Goal: Task Accomplishment & Management: Manage account settings

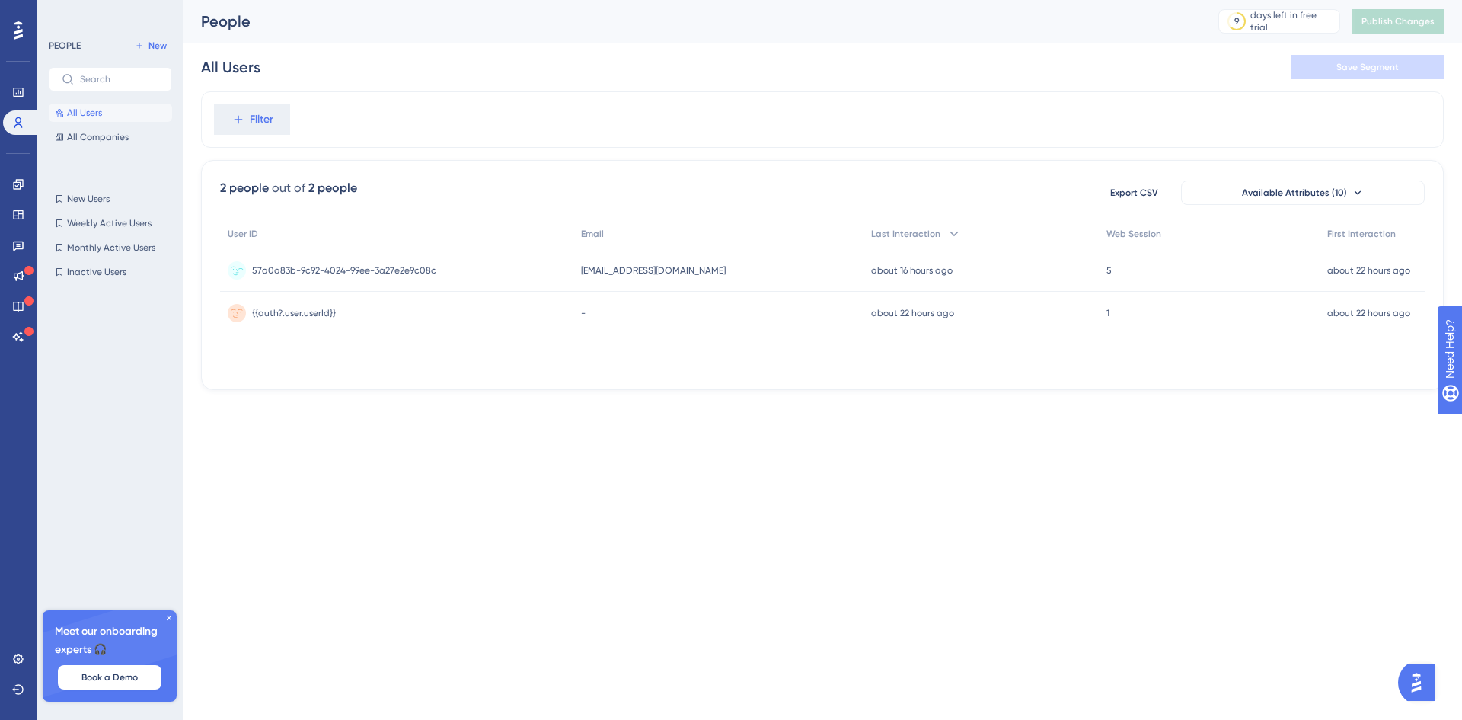
click at [375, 276] on span "57a0a83b-9c92-4024-99ee-3a27e2e9c08c" at bounding box center [344, 270] width 184 height 12
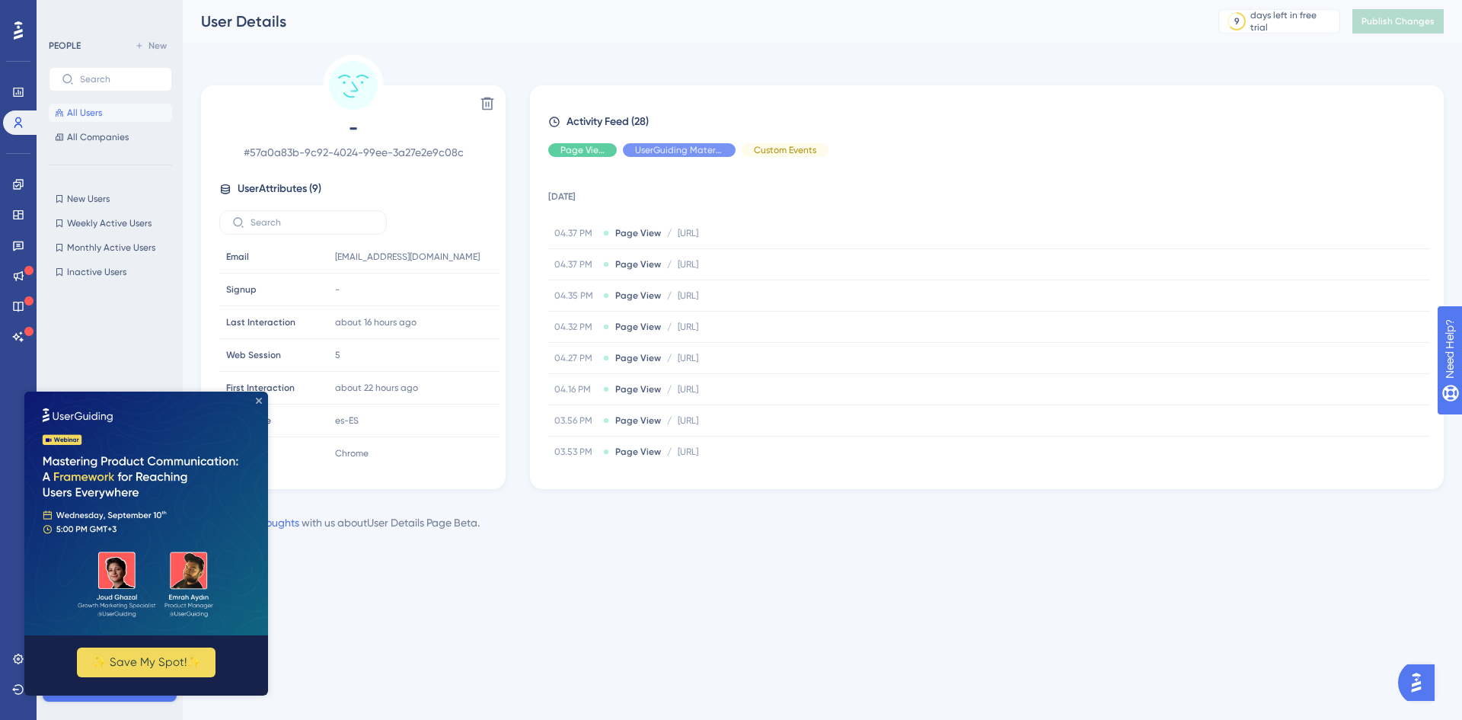
click at [259, 402] on icon "Close Preview" at bounding box center [259, 400] width 6 height 6
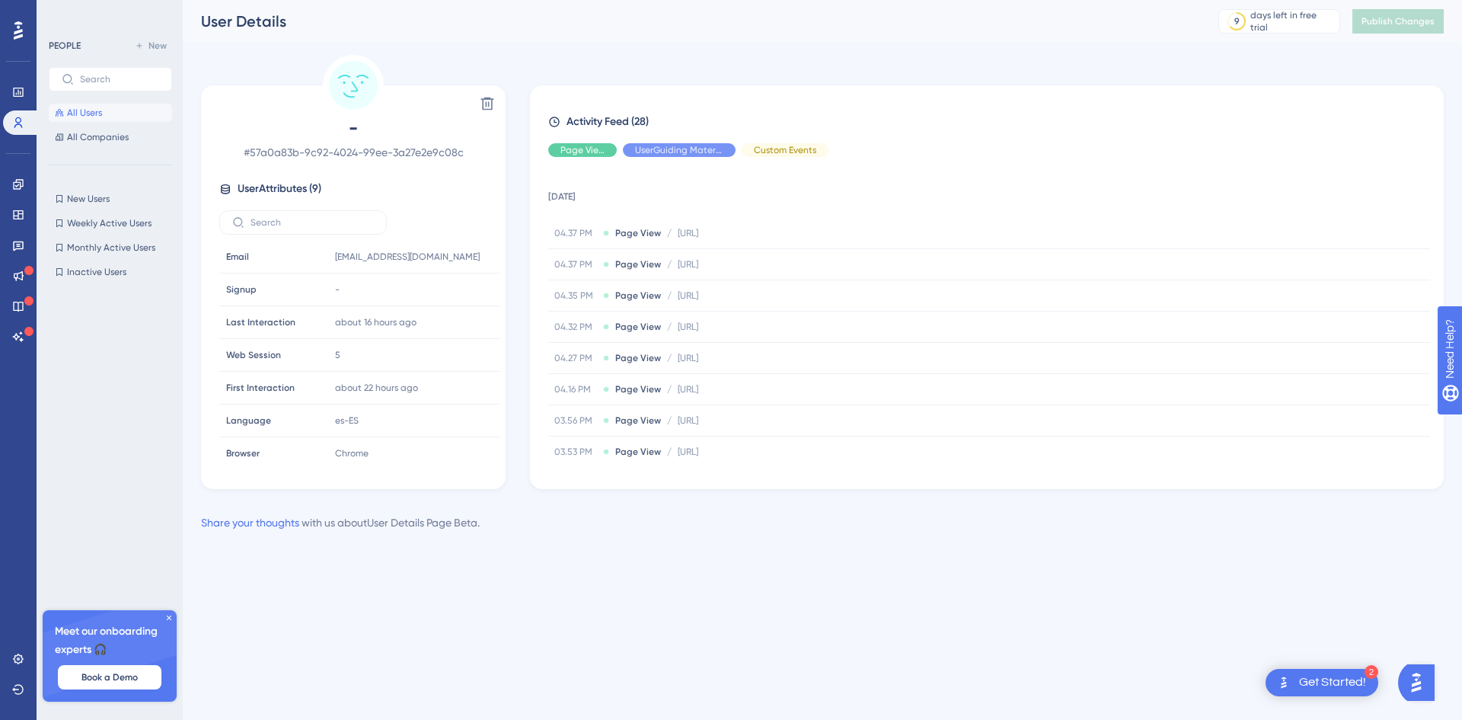
click at [92, 115] on span "All Users" at bounding box center [84, 113] width 35 height 12
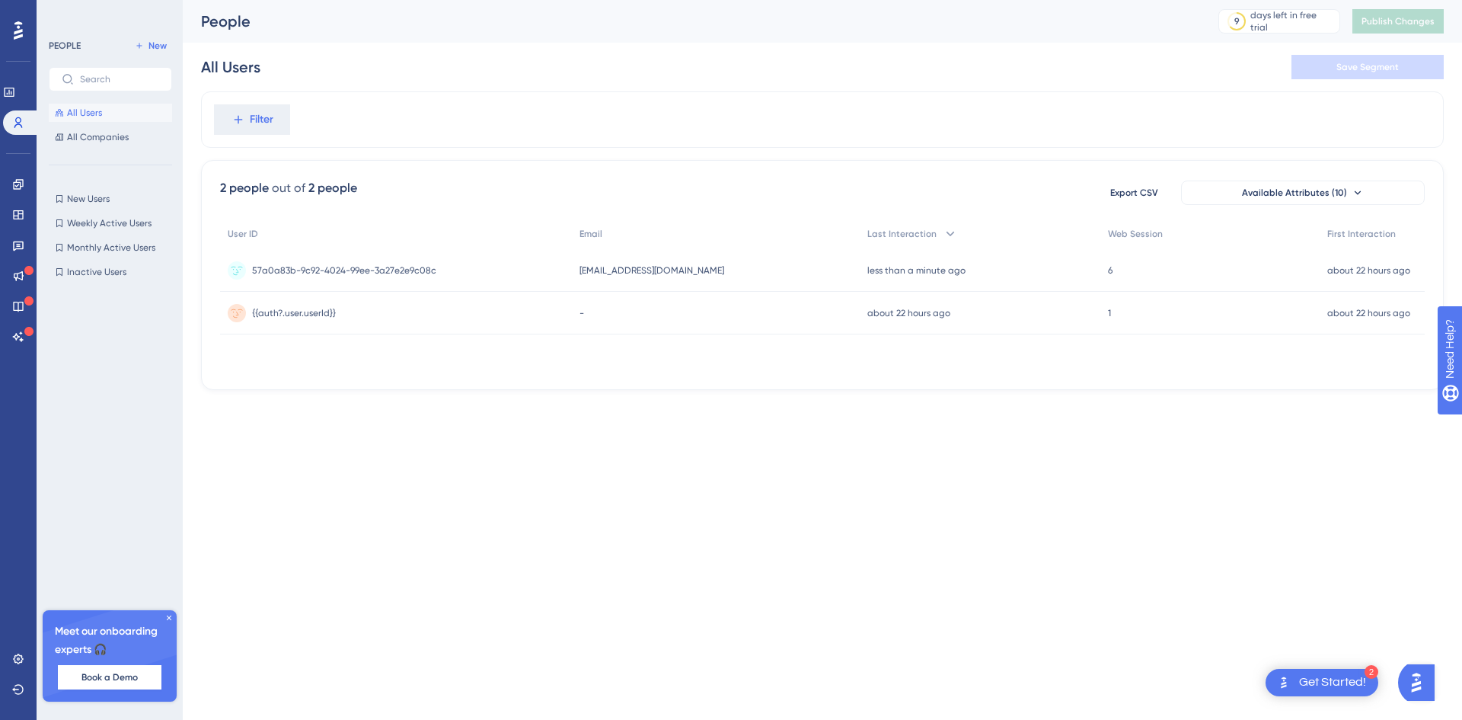
click at [700, 278] on div "[EMAIL_ADDRESS][DOMAIN_NAME] [EMAIL_ADDRESS][DOMAIN_NAME]" at bounding box center [716, 270] width 288 height 43
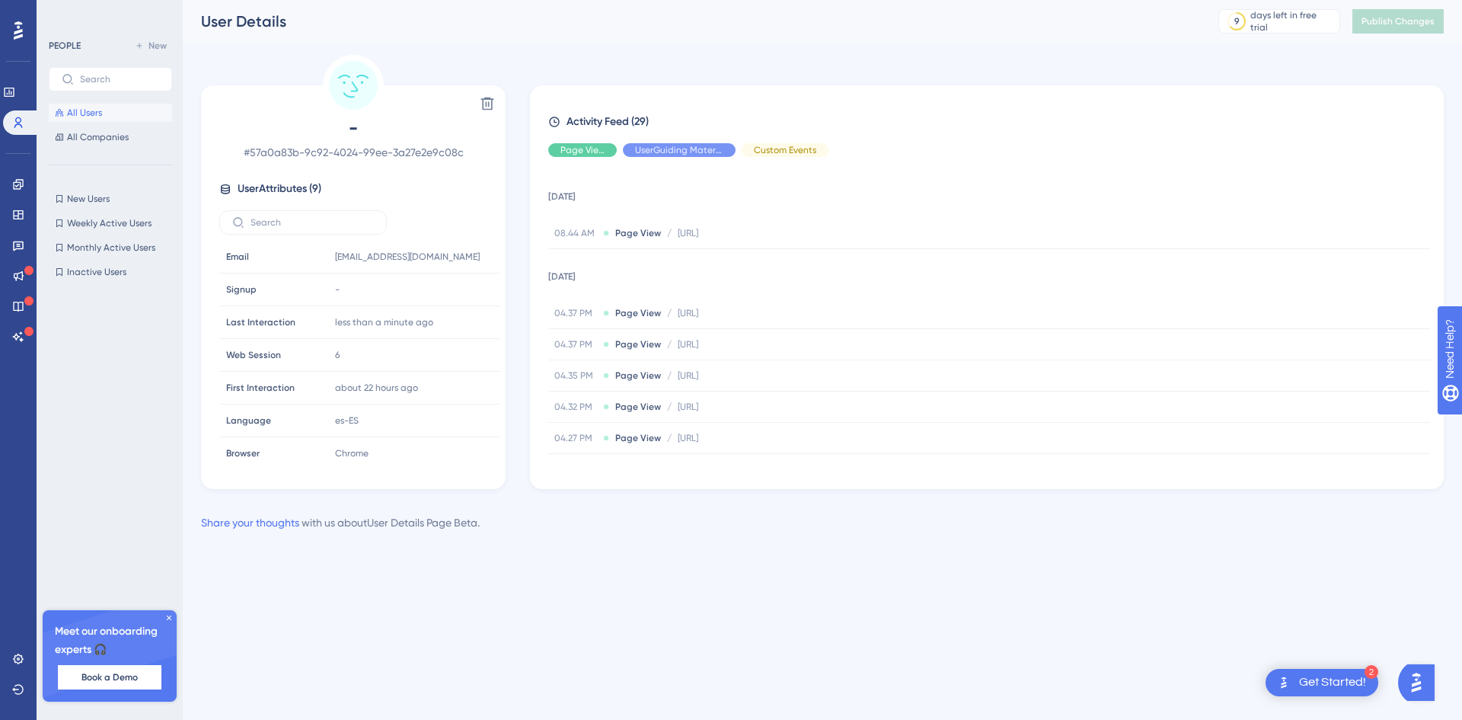
click at [67, 112] on span "All Users" at bounding box center [84, 113] width 35 height 12
